Goal: Check status: Check status

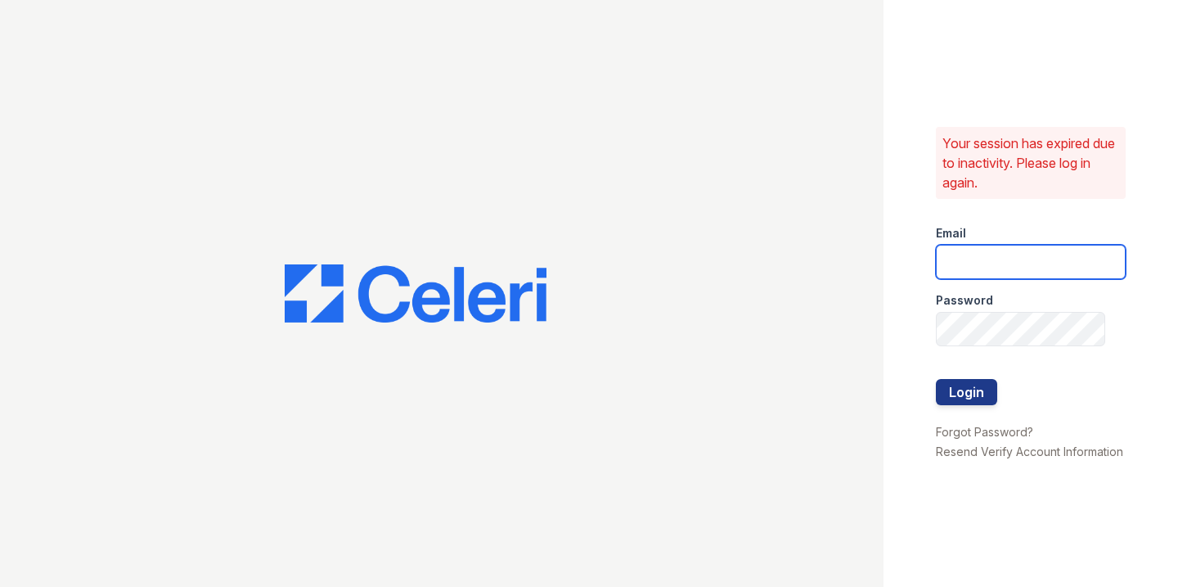
click at [972, 256] on input "email" at bounding box center [1031, 262] width 190 height 34
type input "[PERSON_NAME][EMAIL_ADDRESS][DOMAIN_NAME]"
click at [957, 385] on button "Login" at bounding box center [966, 392] width 61 height 26
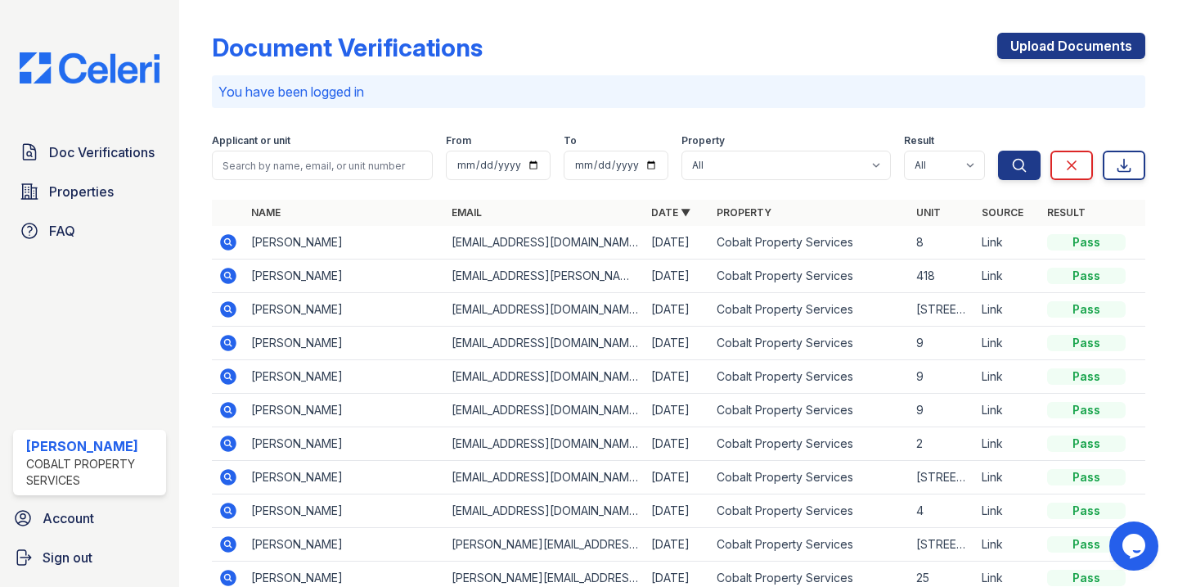
click at [227, 277] on icon at bounding box center [228, 276] width 20 height 20
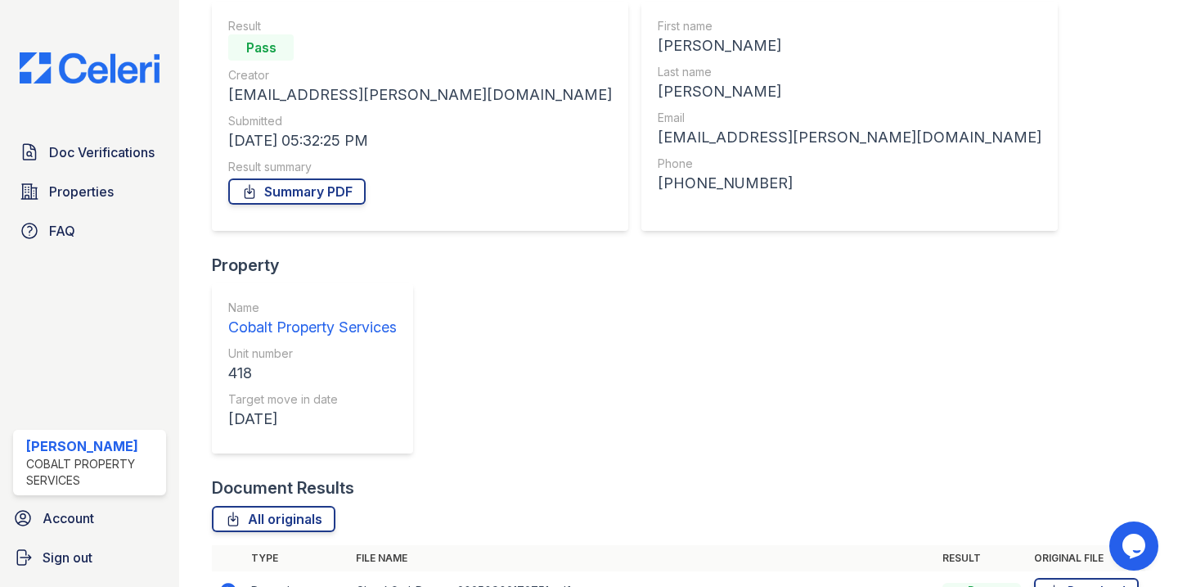
scroll to position [223, 0]
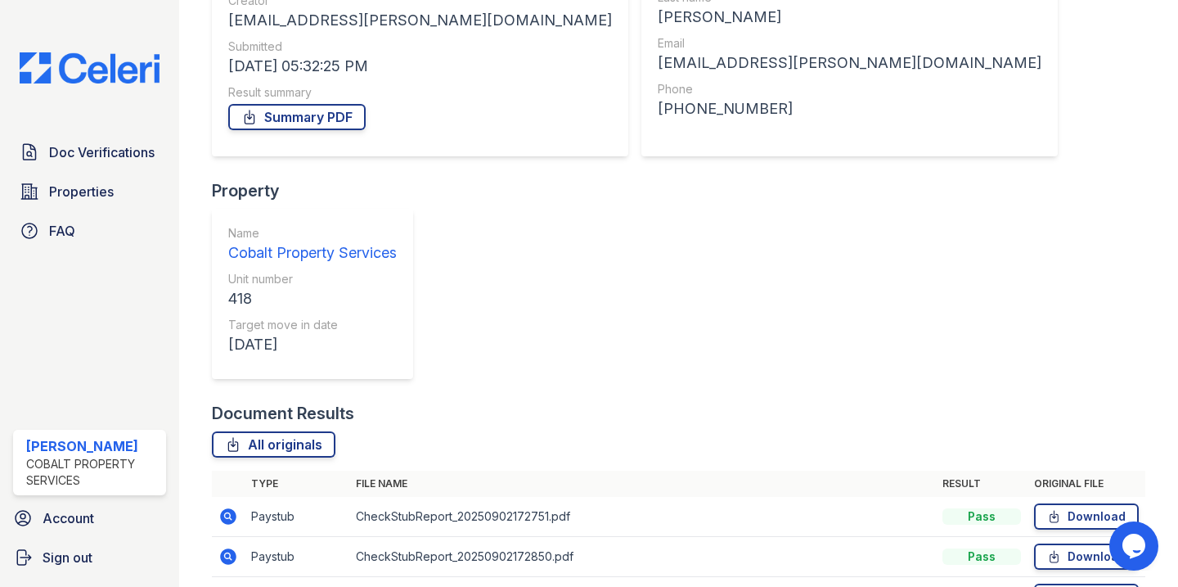
click at [223, 508] on icon at bounding box center [229, 516] width 16 height 16
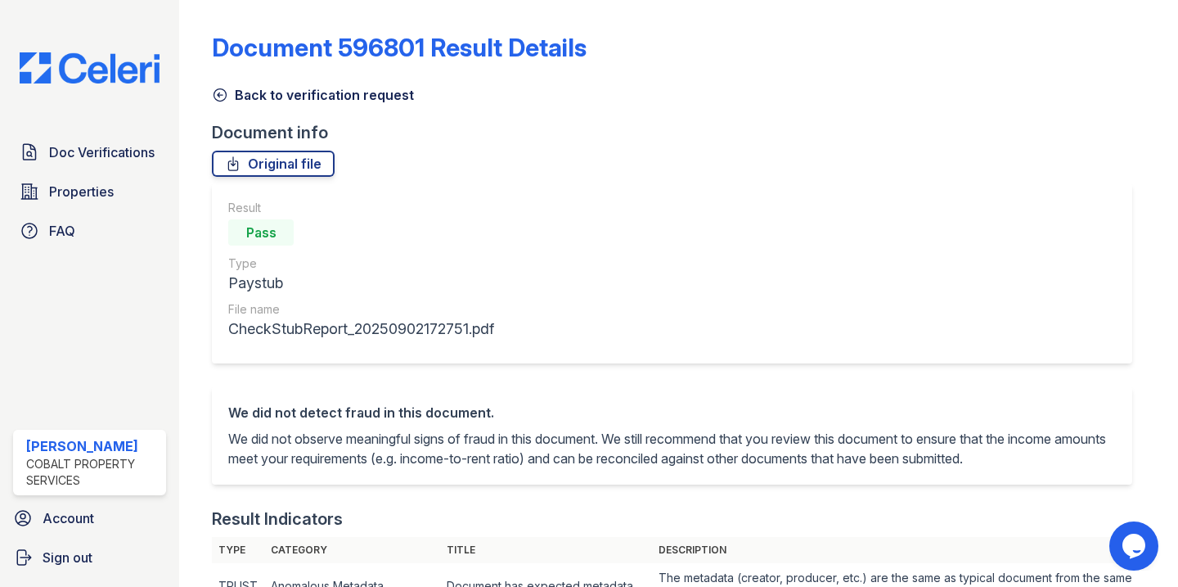
click at [223, 95] on icon at bounding box center [220, 95] width 16 height 16
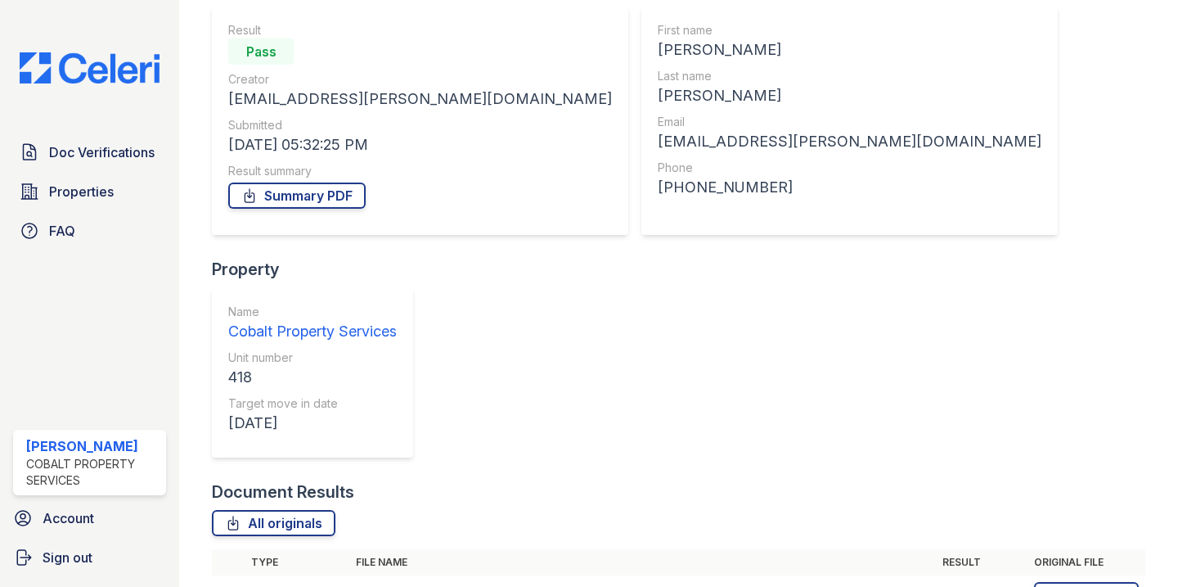
scroll to position [161, 0]
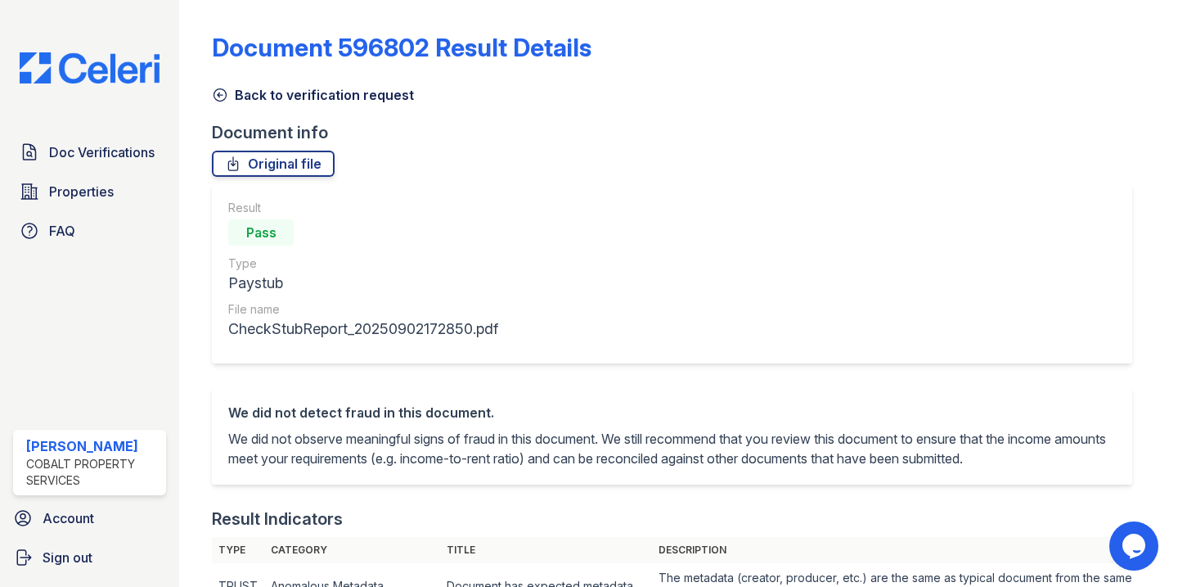
click at [220, 88] on icon at bounding box center [220, 95] width 16 height 16
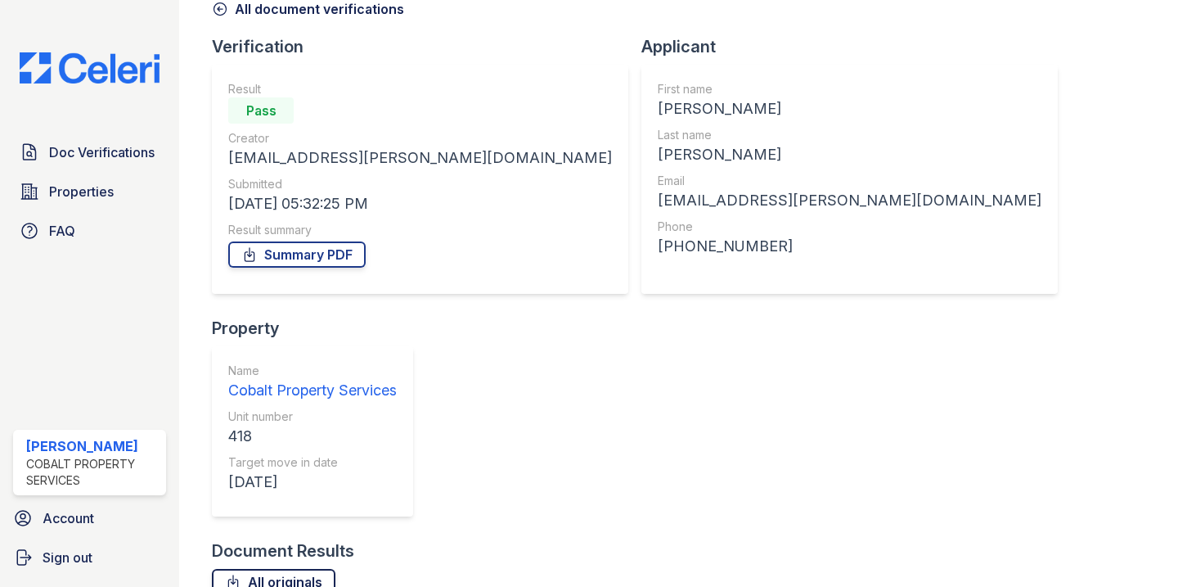
scroll to position [223, 0]
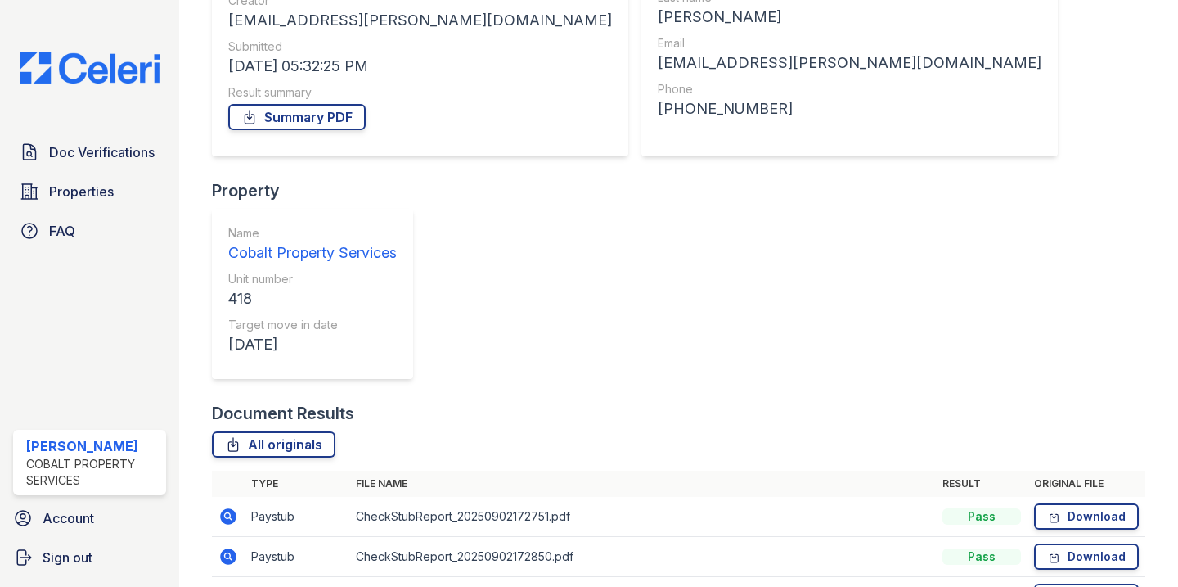
click at [223, 586] on icon at bounding box center [229, 596] width 16 height 16
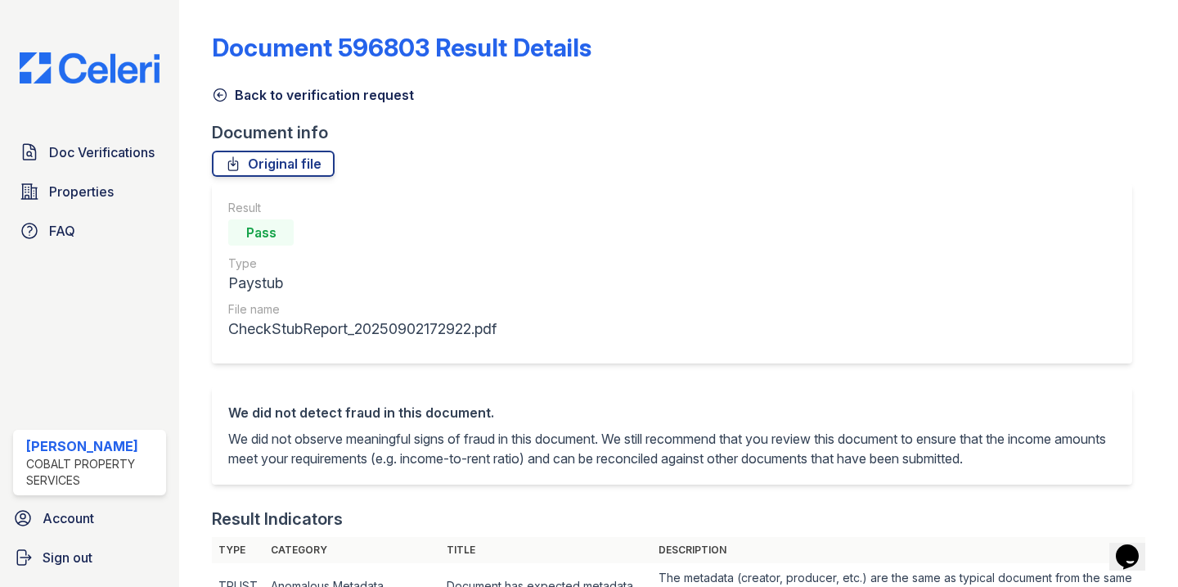
click at [215, 90] on icon at bounding box center [220, 95] width 12 height 12
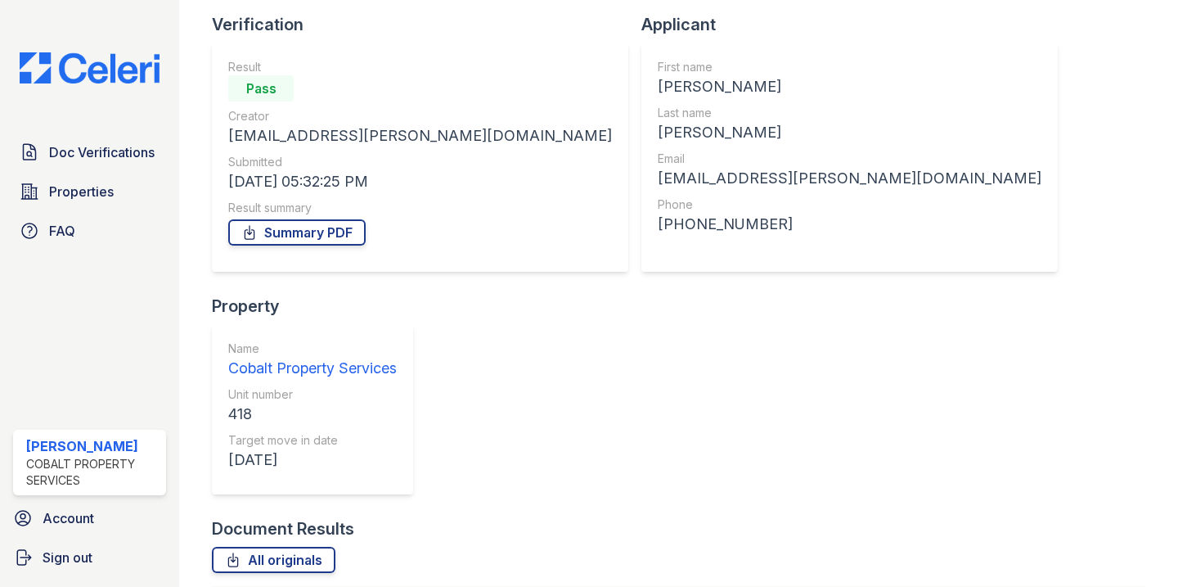
scroll to position [223, 0]
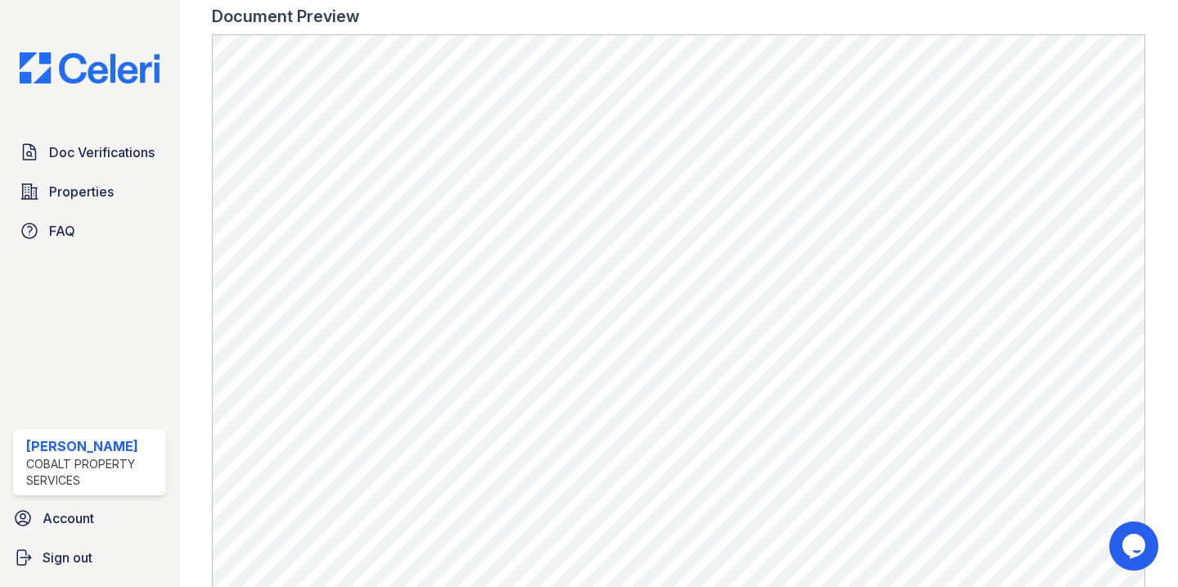
scroll to position [912, 0]
